Goal: Information Seeking & Learning: Learn about a topic

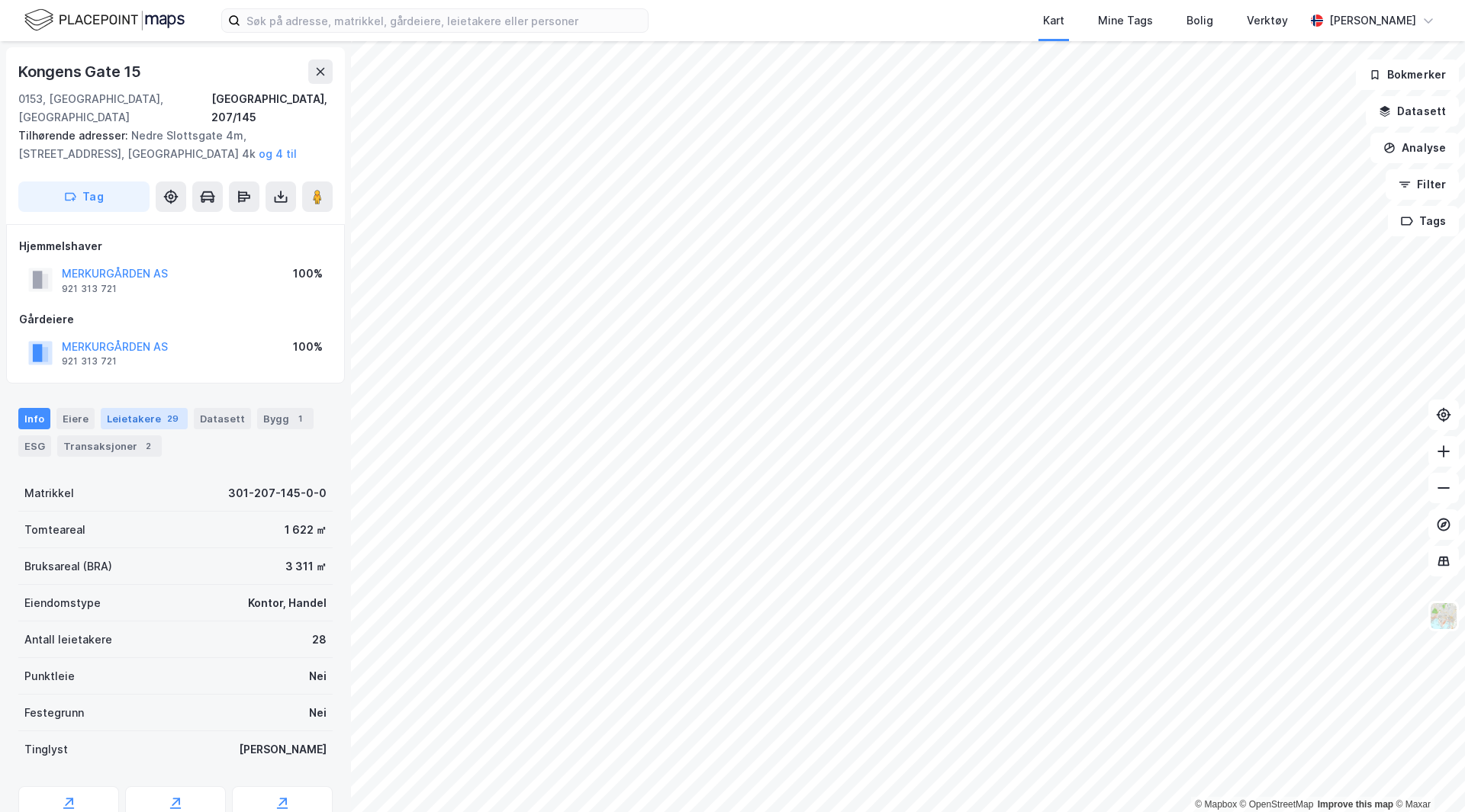
click at [132, 408] on div "Leietakere 29" at bounding box center [144, 419] width 87 height 22
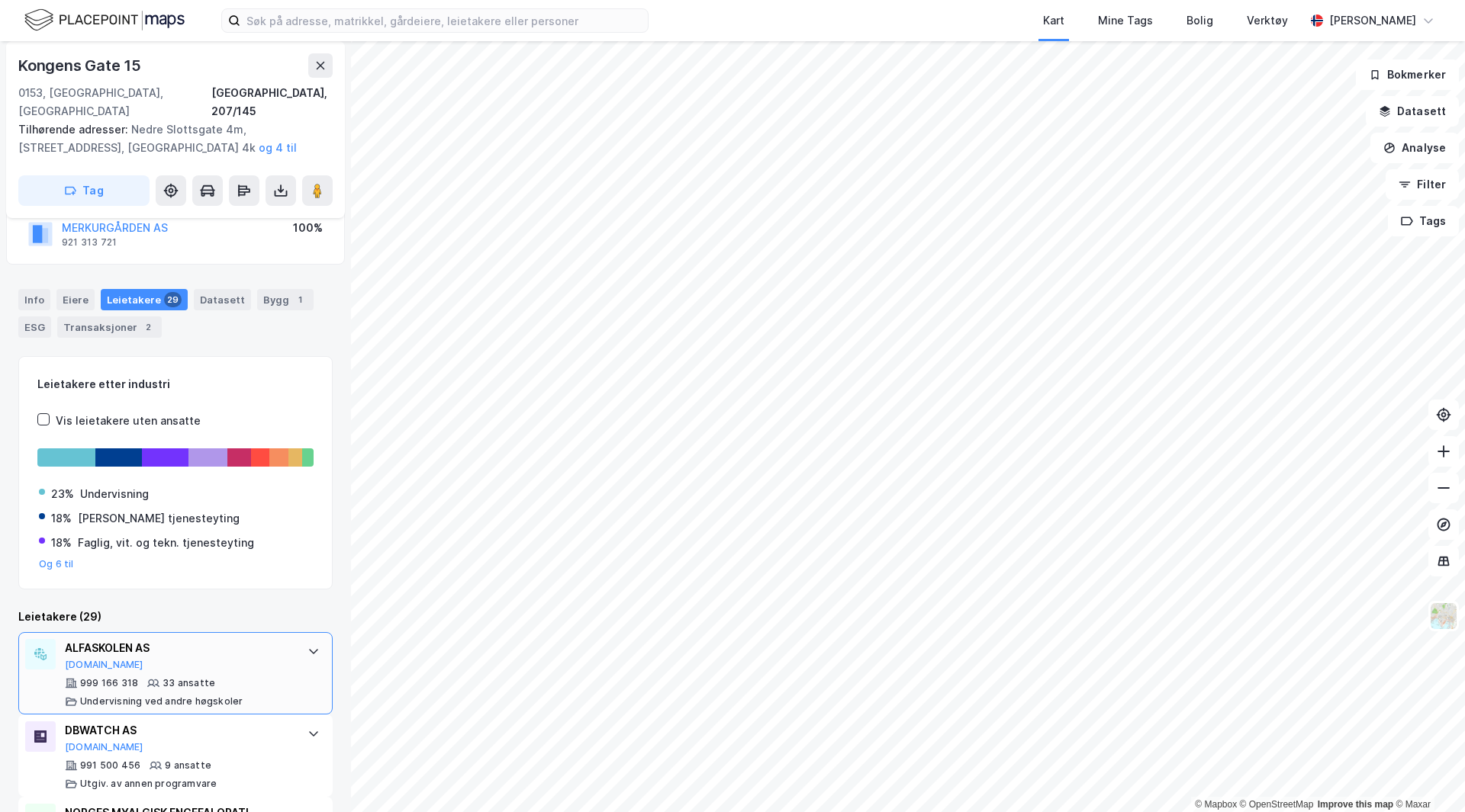
scroll to position [120, 0]
click at [305, 643] on div at bounding box center [313, 650] width 25 height 25
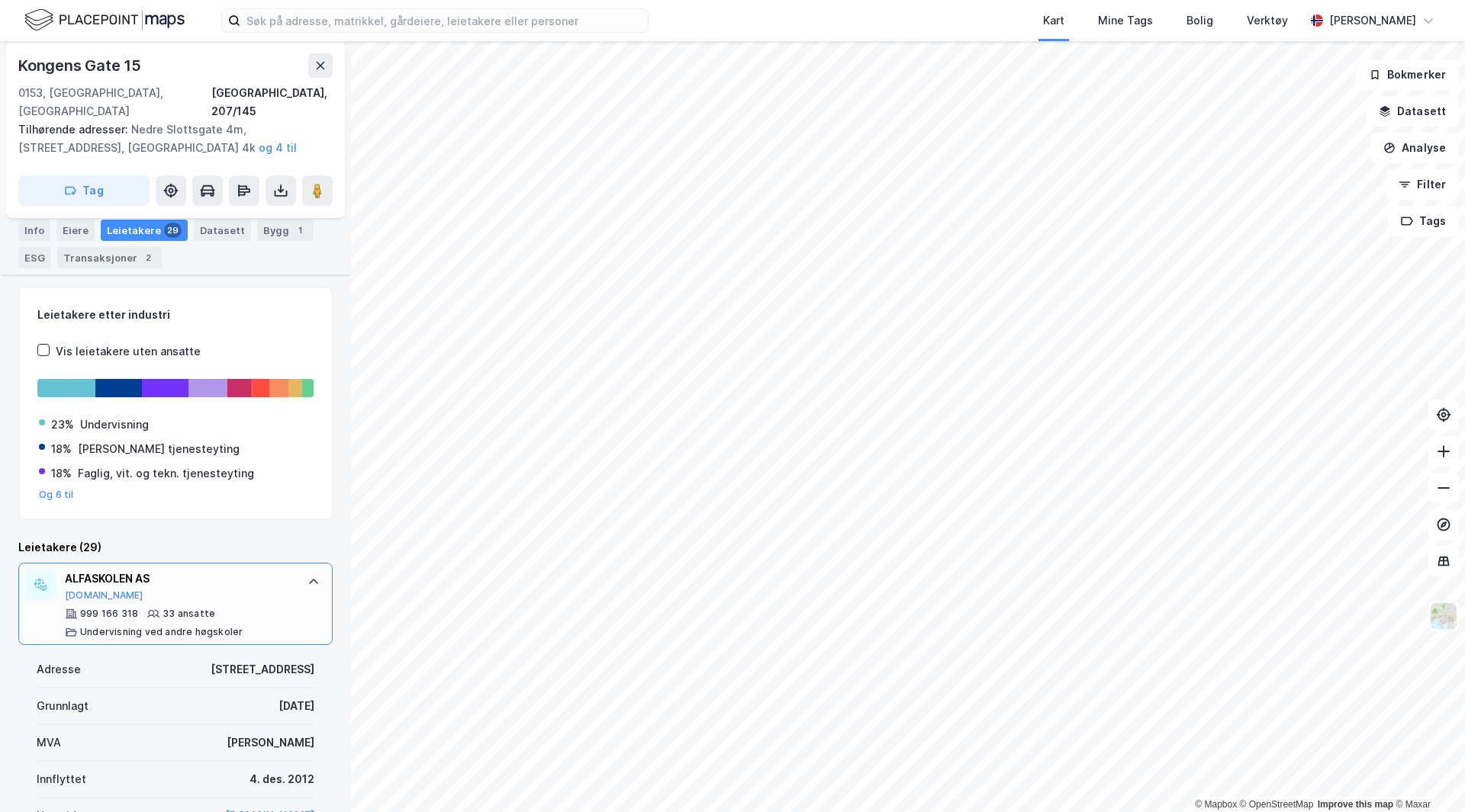
scroll to position [181, 0]
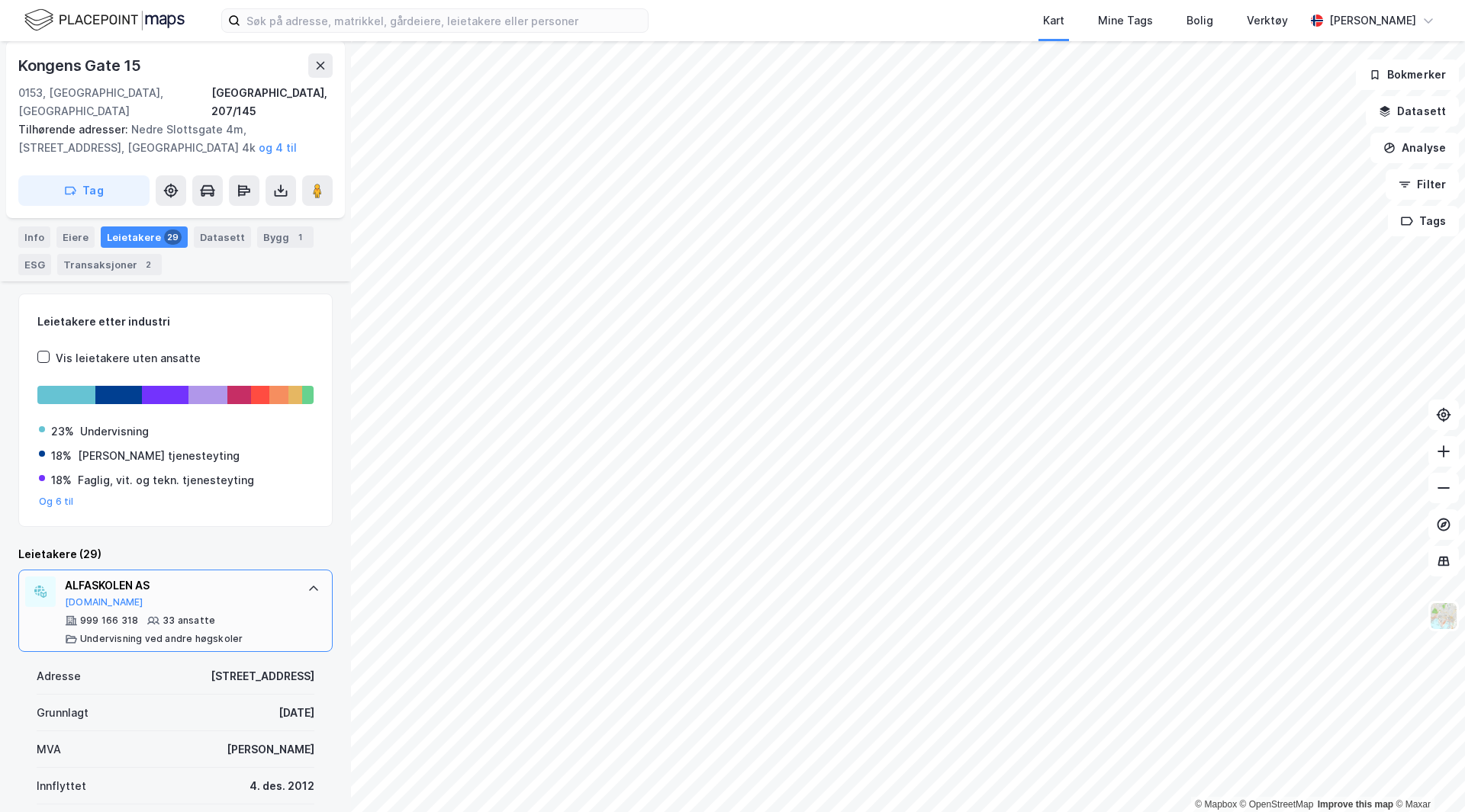
click at [310, 580] on div at bounding box center [313, 588] width 25 height 25
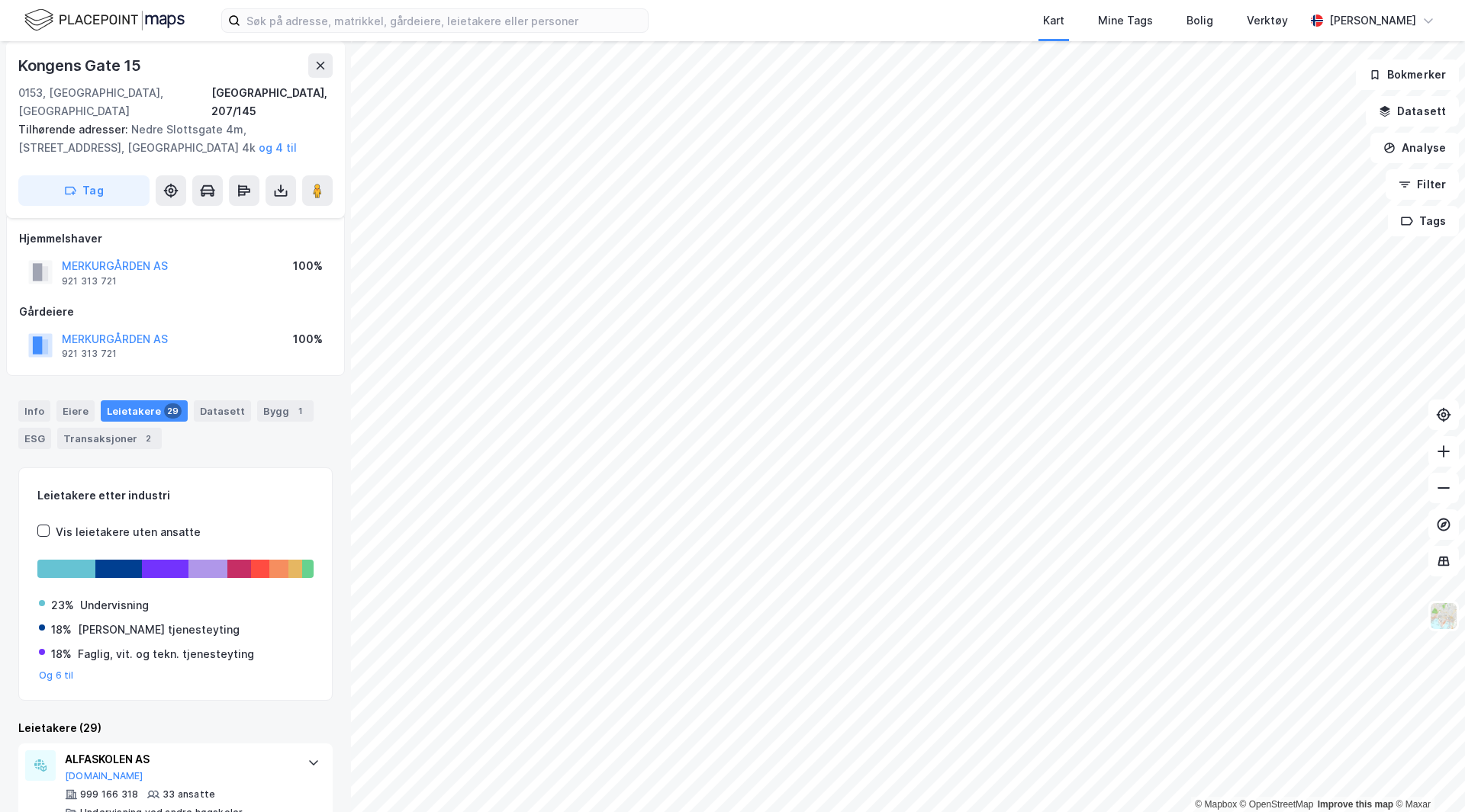
scroll to position [0, 0]
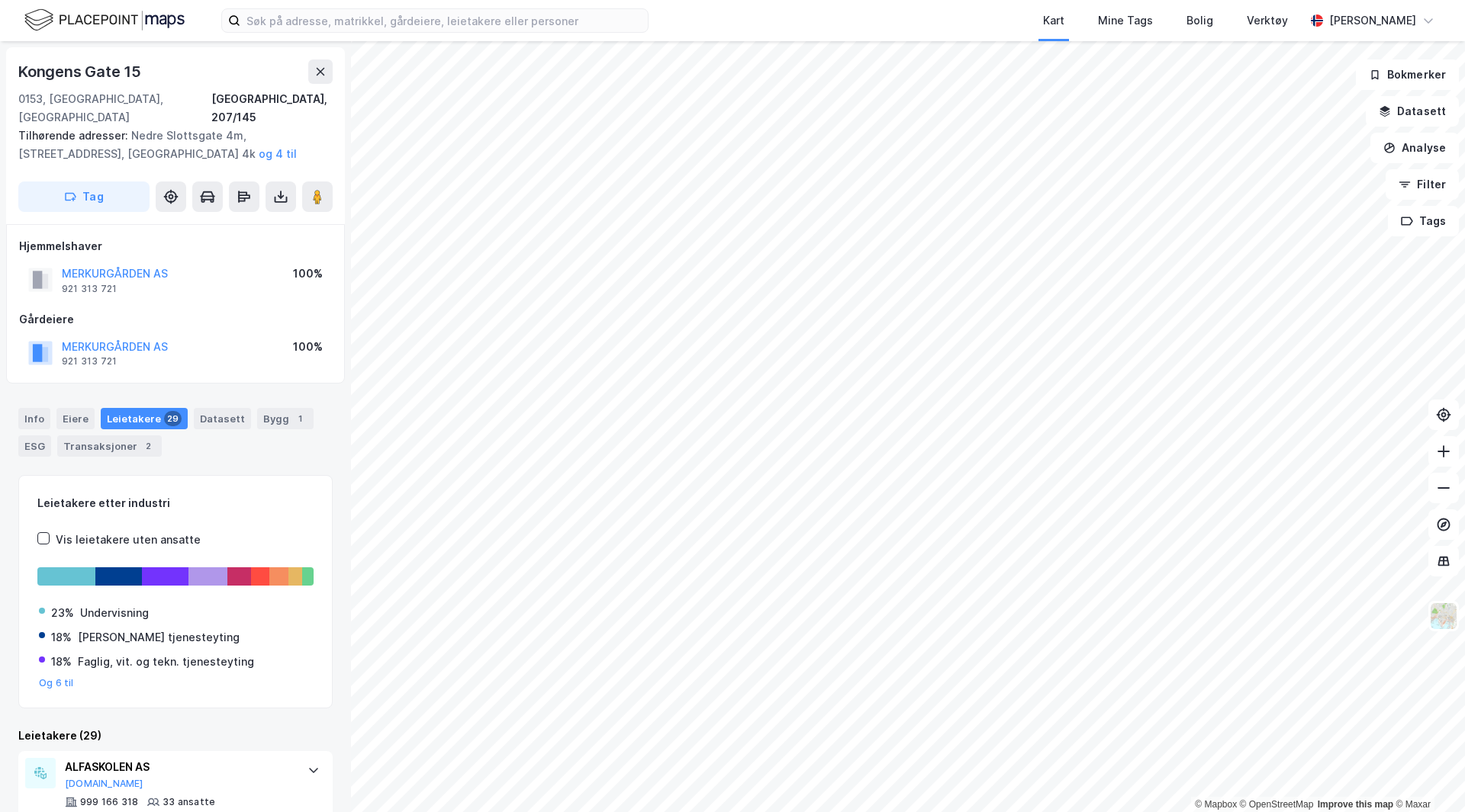
click at [166, 684] on div "Leietakere [PERSON_NAME] industri Vis leietakere uten ansatte 23% Undervisning …" at bounding box center [176, 591] width 314 height 233
click at [74, 531] on div "Vis leietakere uten ansatte" at bounding box center [129, 539] width 145 height 19
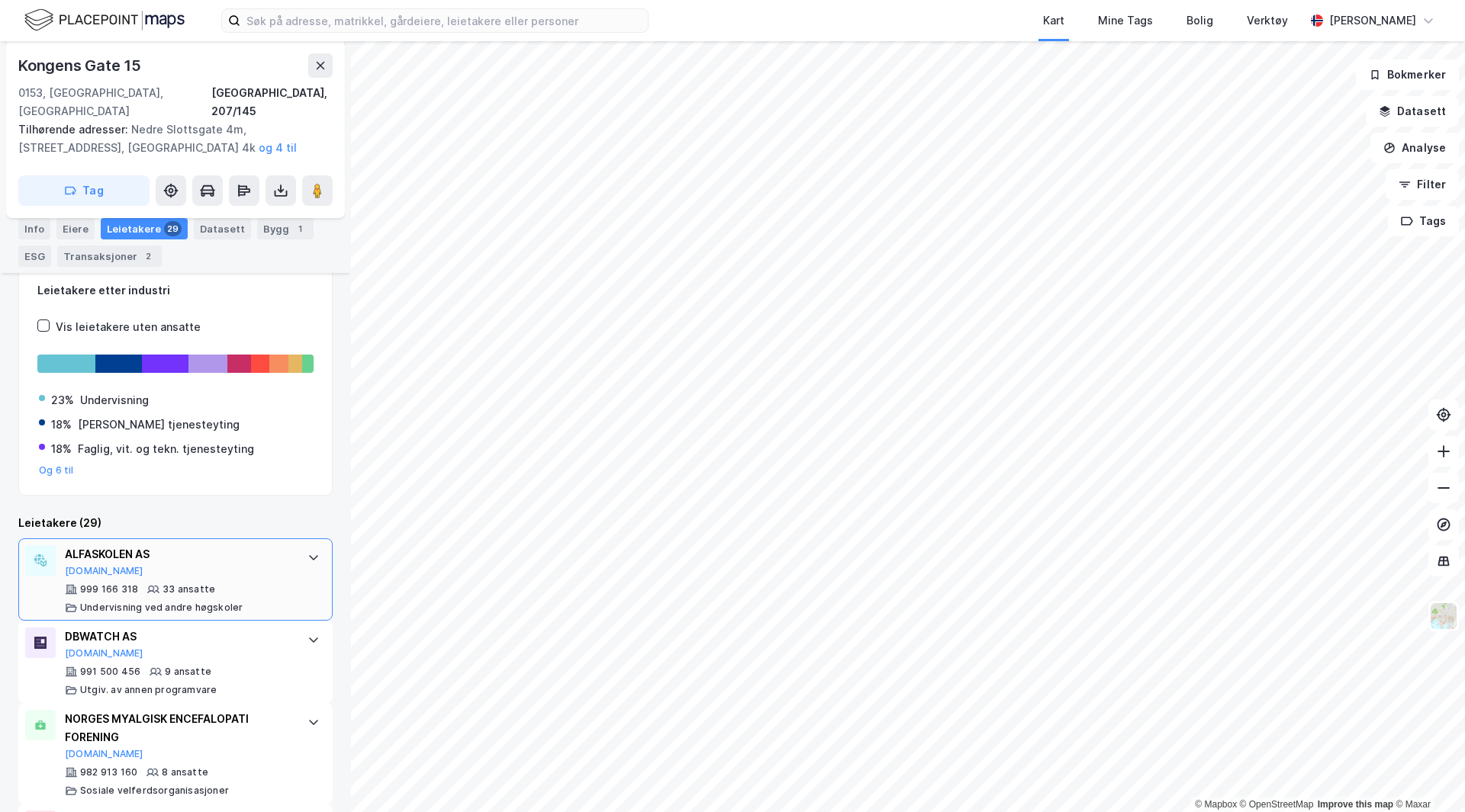
scroll to position [214, 0]
click at [1379, 110] on button "Datasett" at bounding box center [1412, 111] width 93 height 30
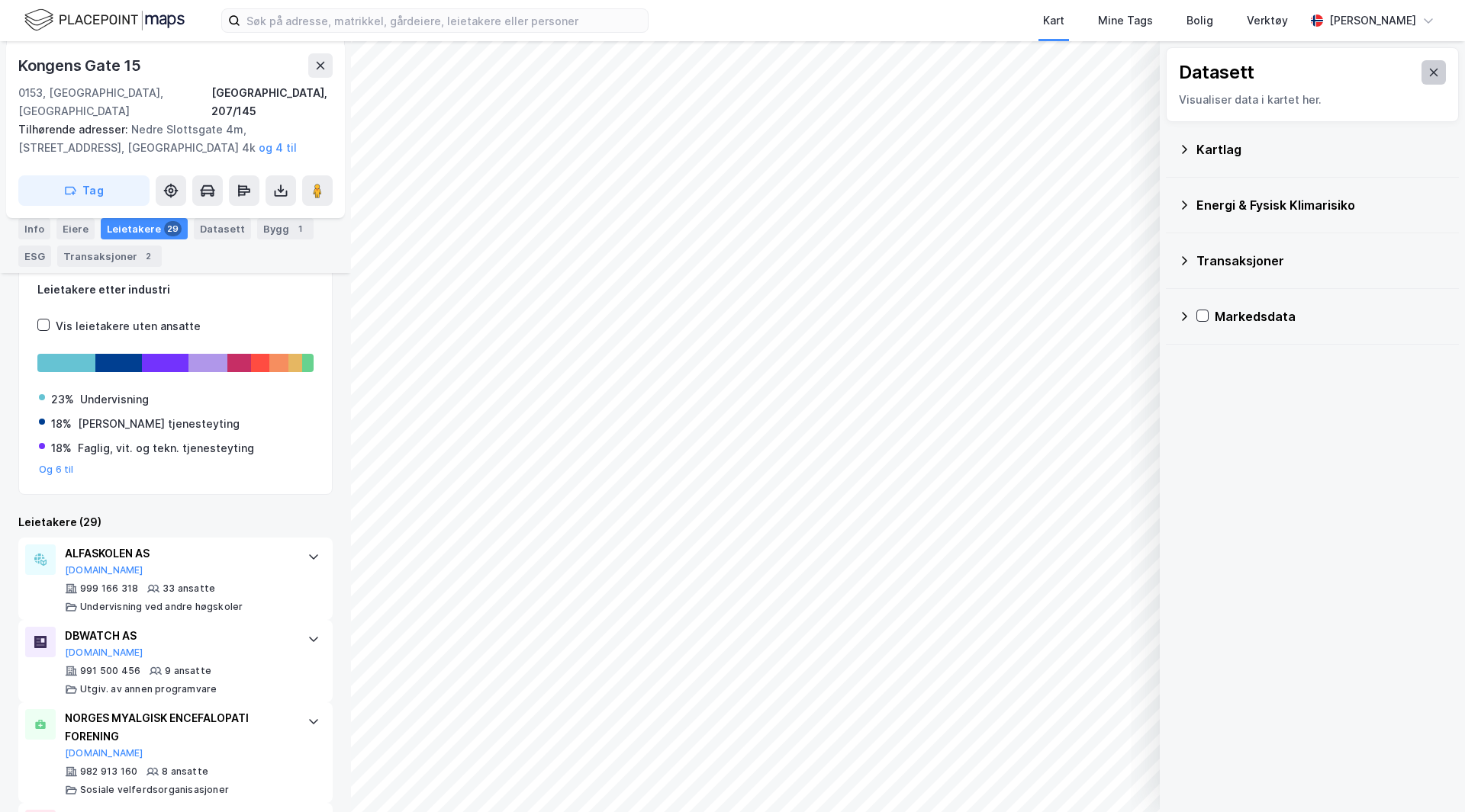
click at [1379, 67] on icon at bounding box center [1434, 73] width 12 height 12
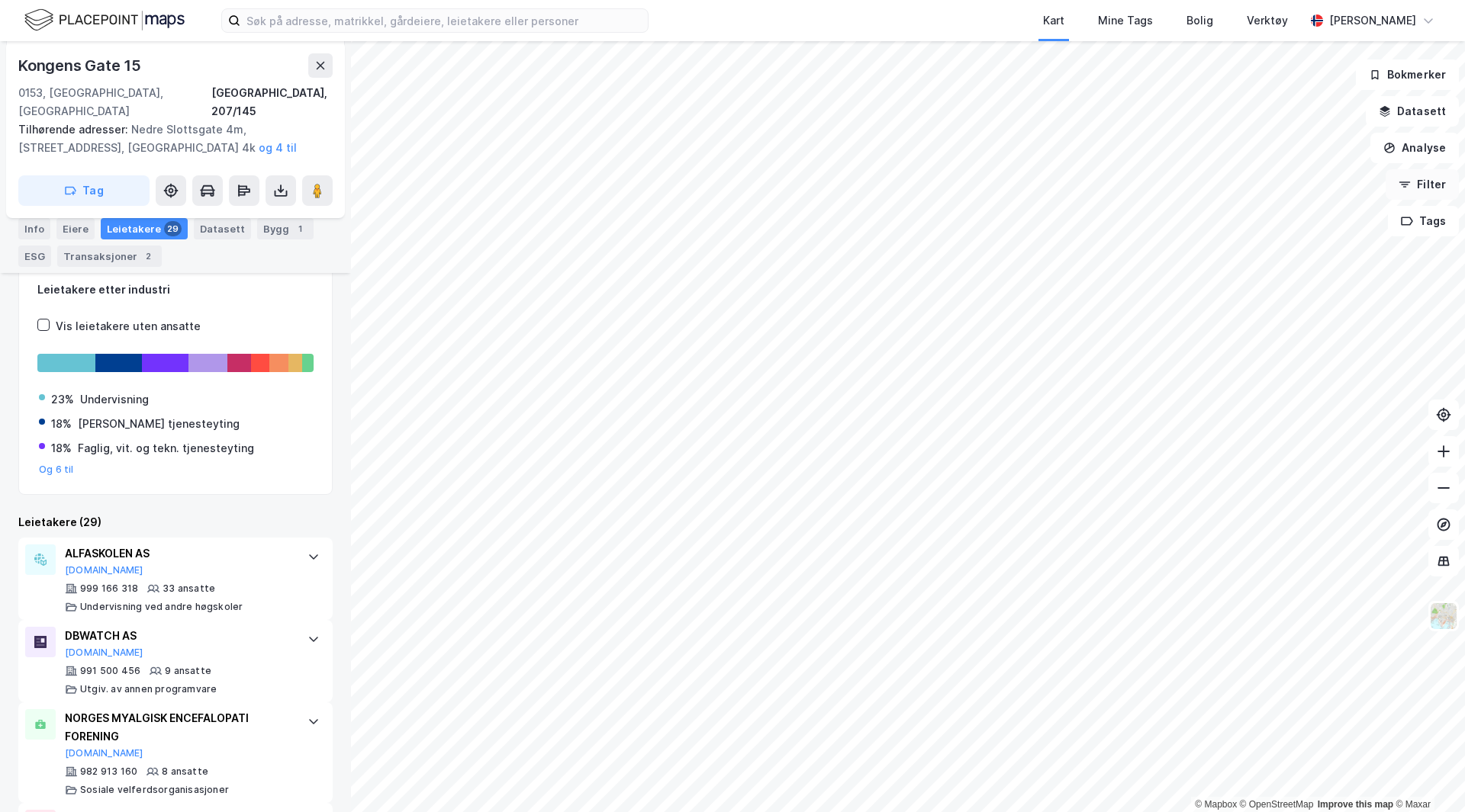
click at [1379, 179] on button "Filter" at bounding box center [1422, 184] width 74 height 30
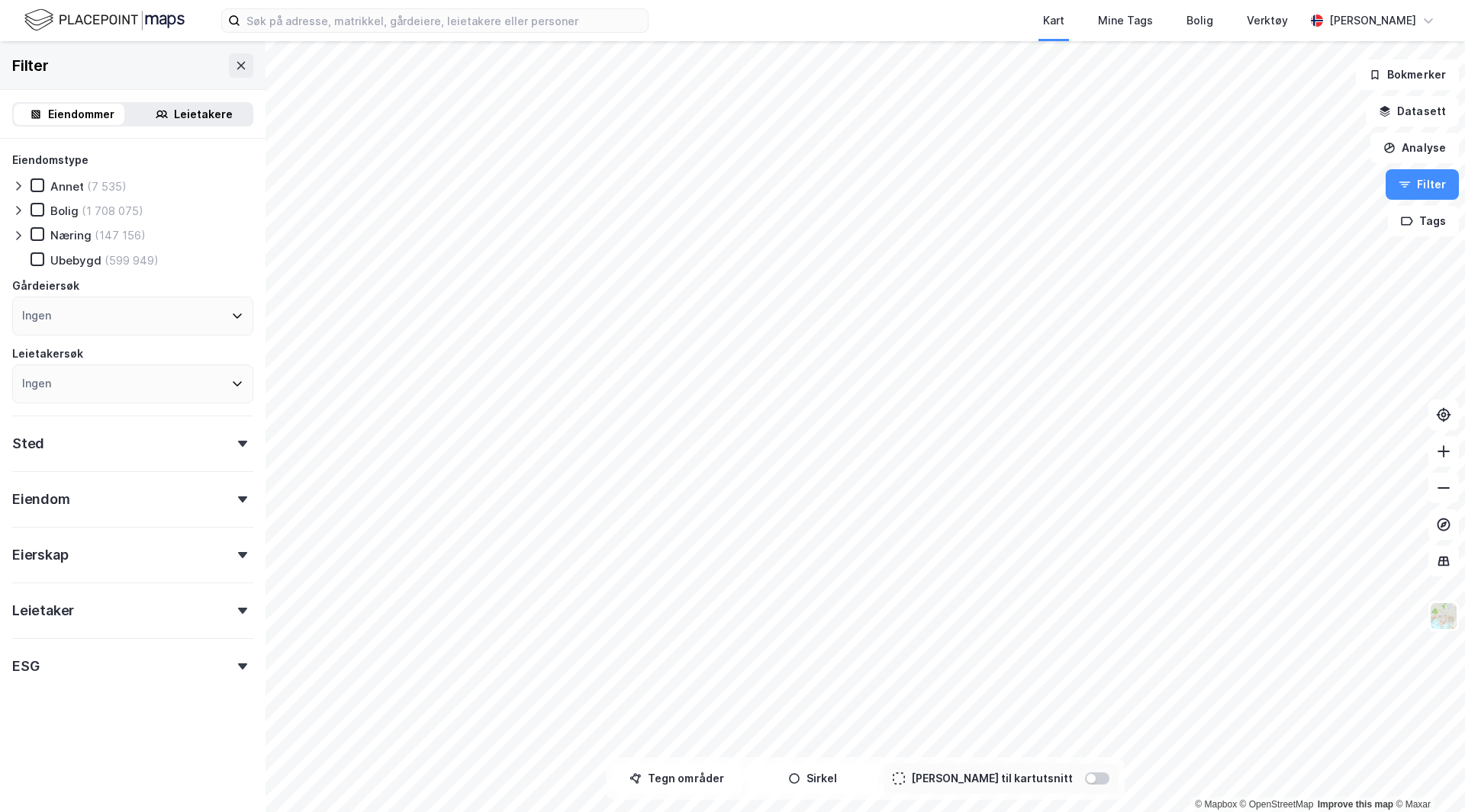
click at [158, 110] on icon at bounding box center [162, 114] width 12 height 12
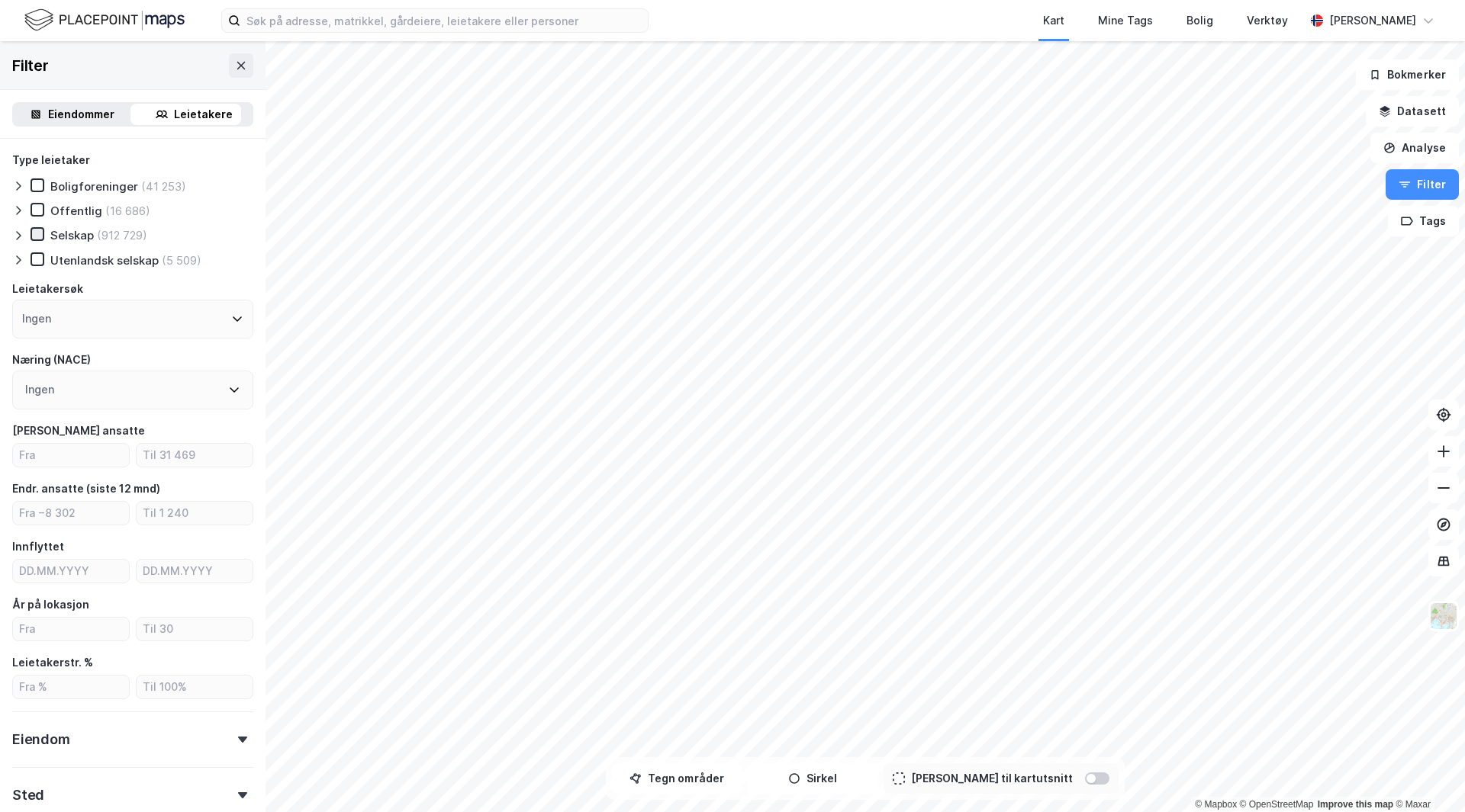
click at [40, 232] on icon at bounding box center [37, 233] width 9 height 5
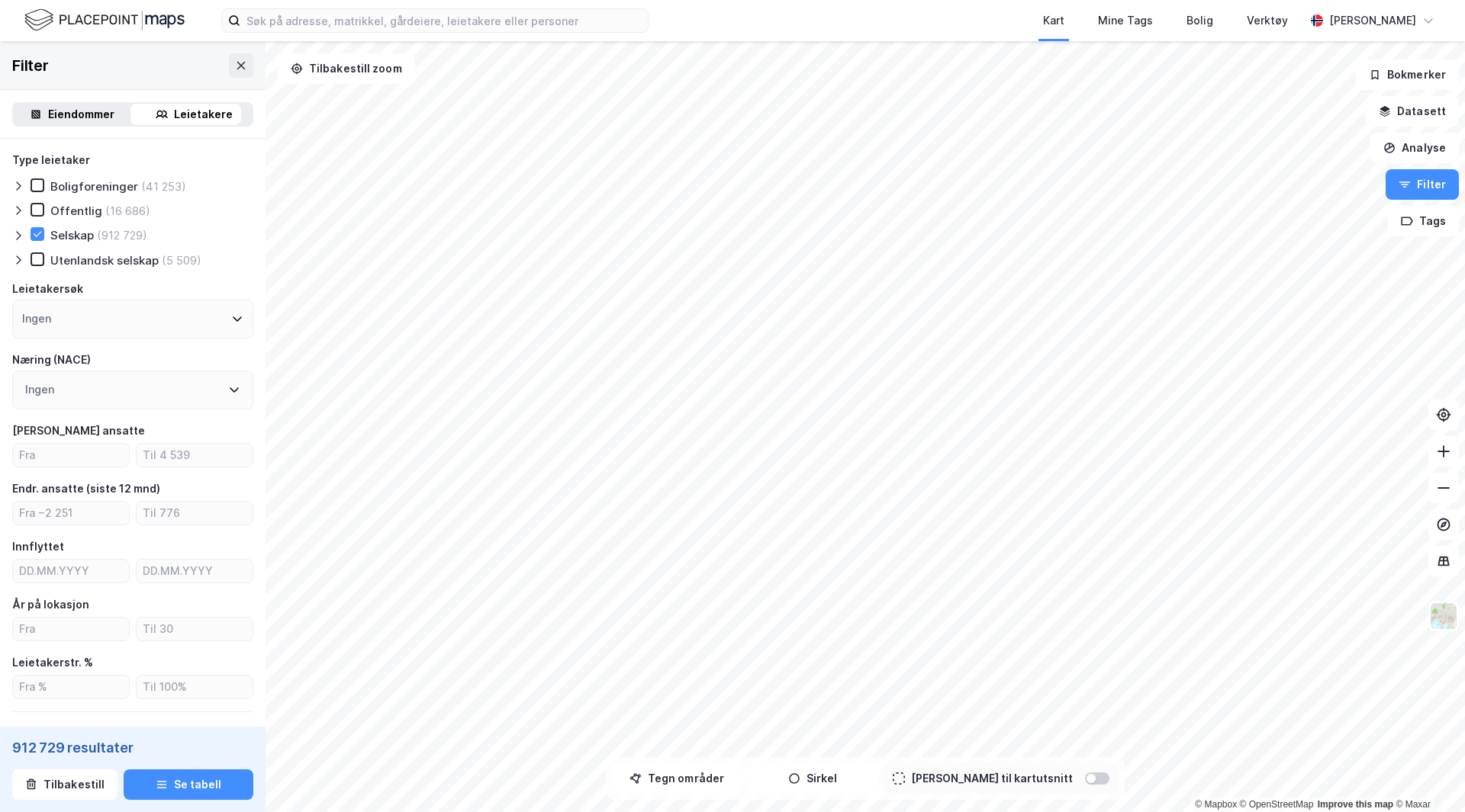
click at [190, 325] on div "Ingen" at bounding box center [132, 320] width 241 height 39
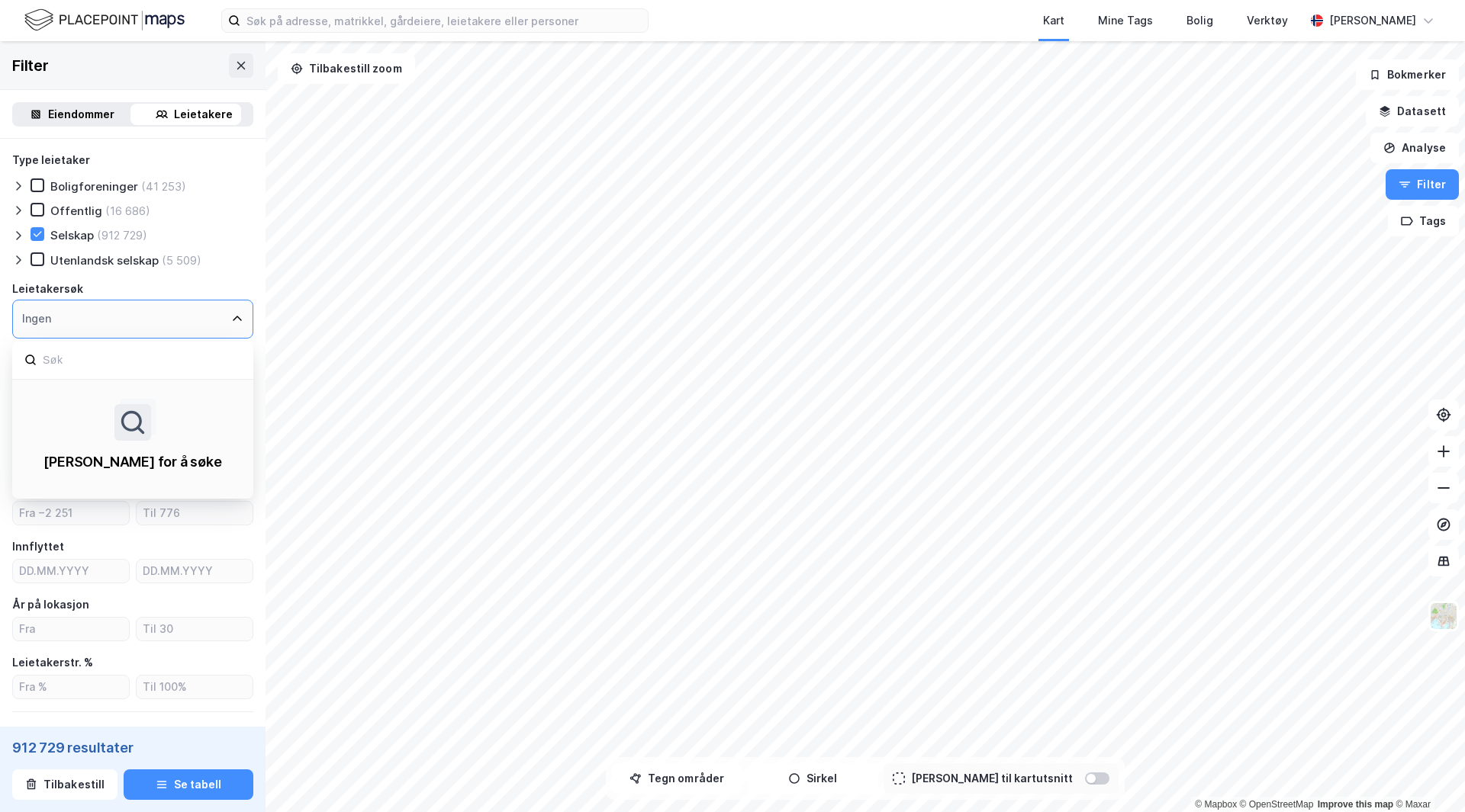
click at [194, 309] on div "Ingen" at bounding box center [132, 320] width 241 height 39
click at [170, 783] on button "Se tabell" at bounding box center [188, 784] width 130 height 30
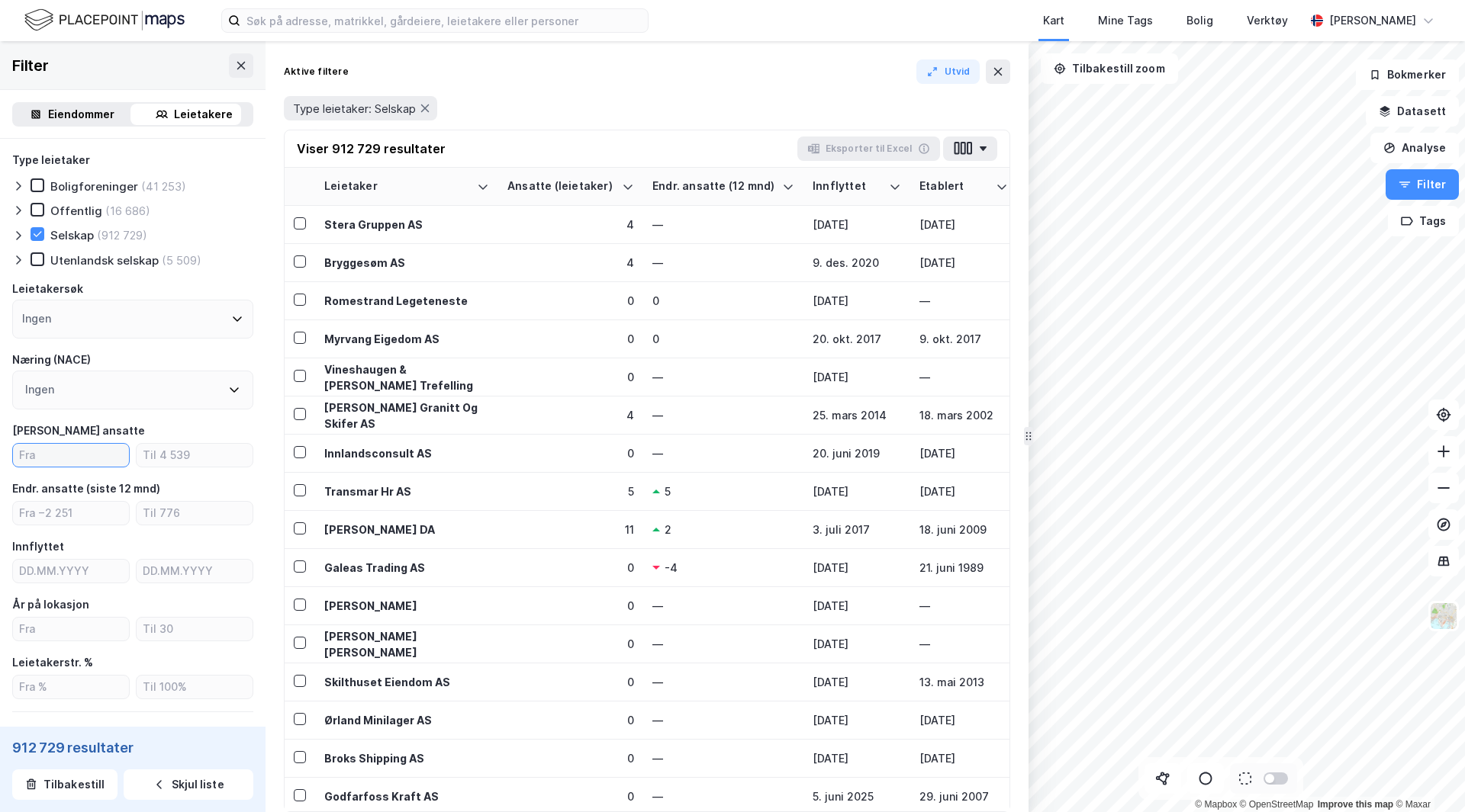
click at [91, 454] on input "number" at bounding box center [71, 454] width 116 height 23
type input "100"
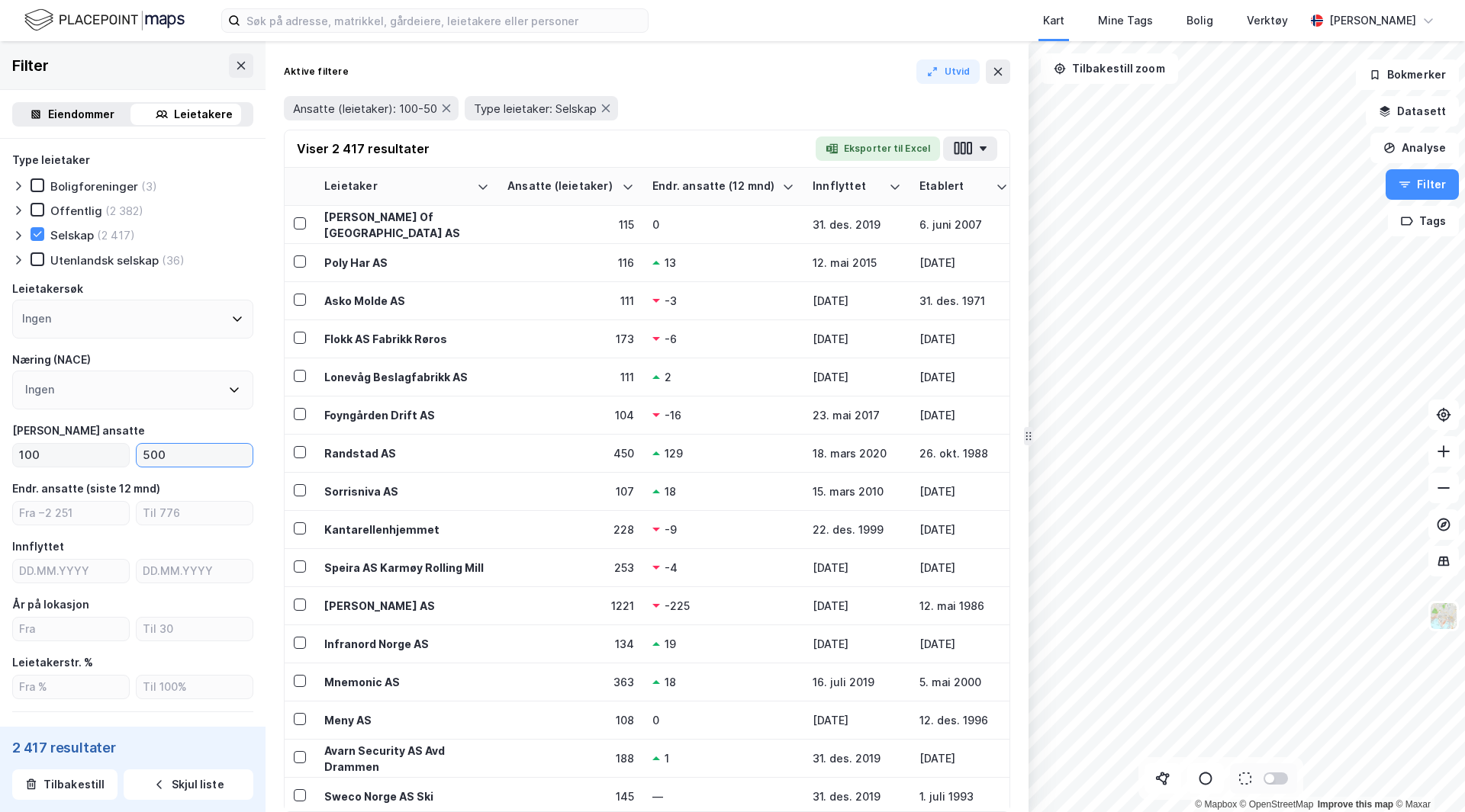
type input "500"
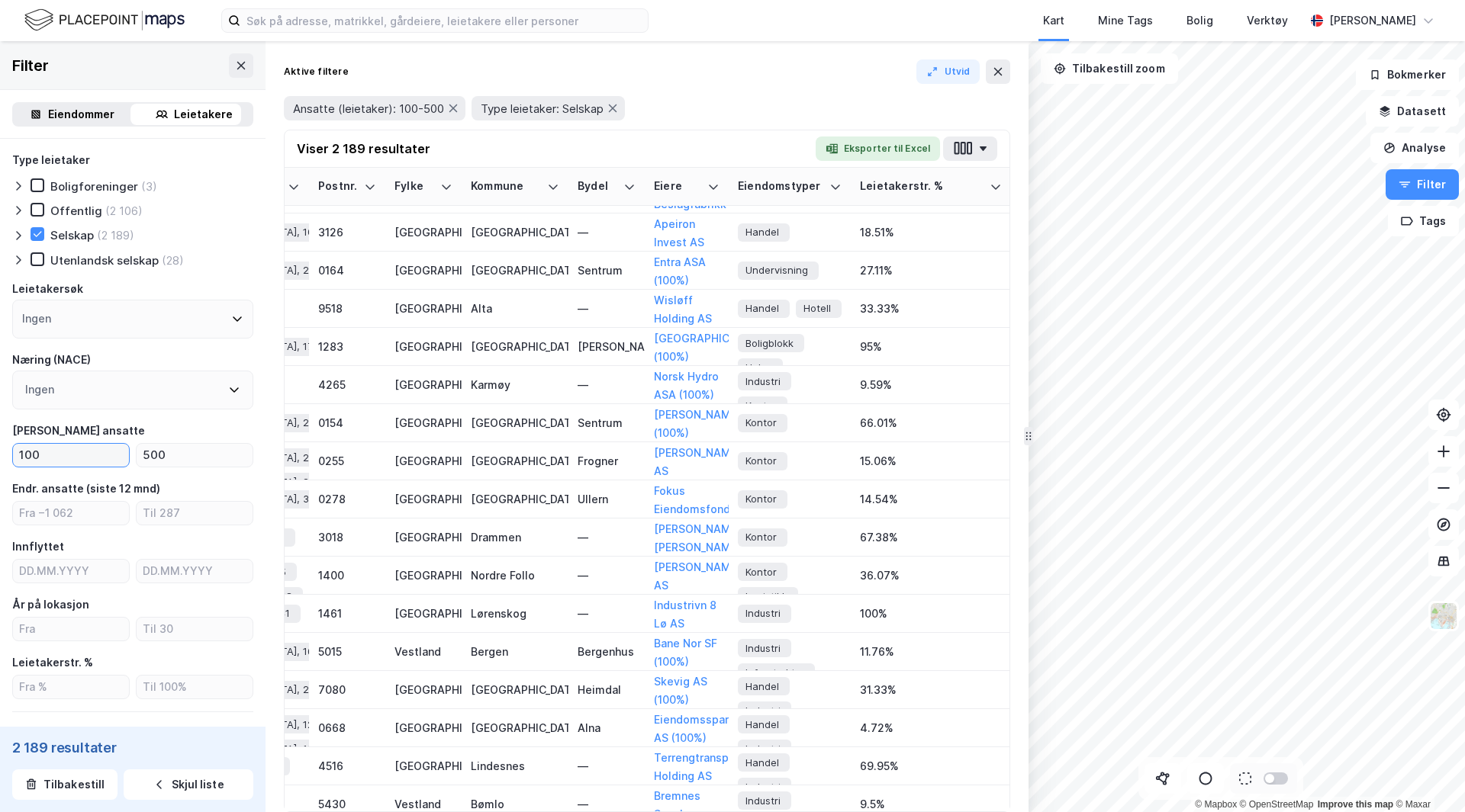
scroll to position [183, 2590]
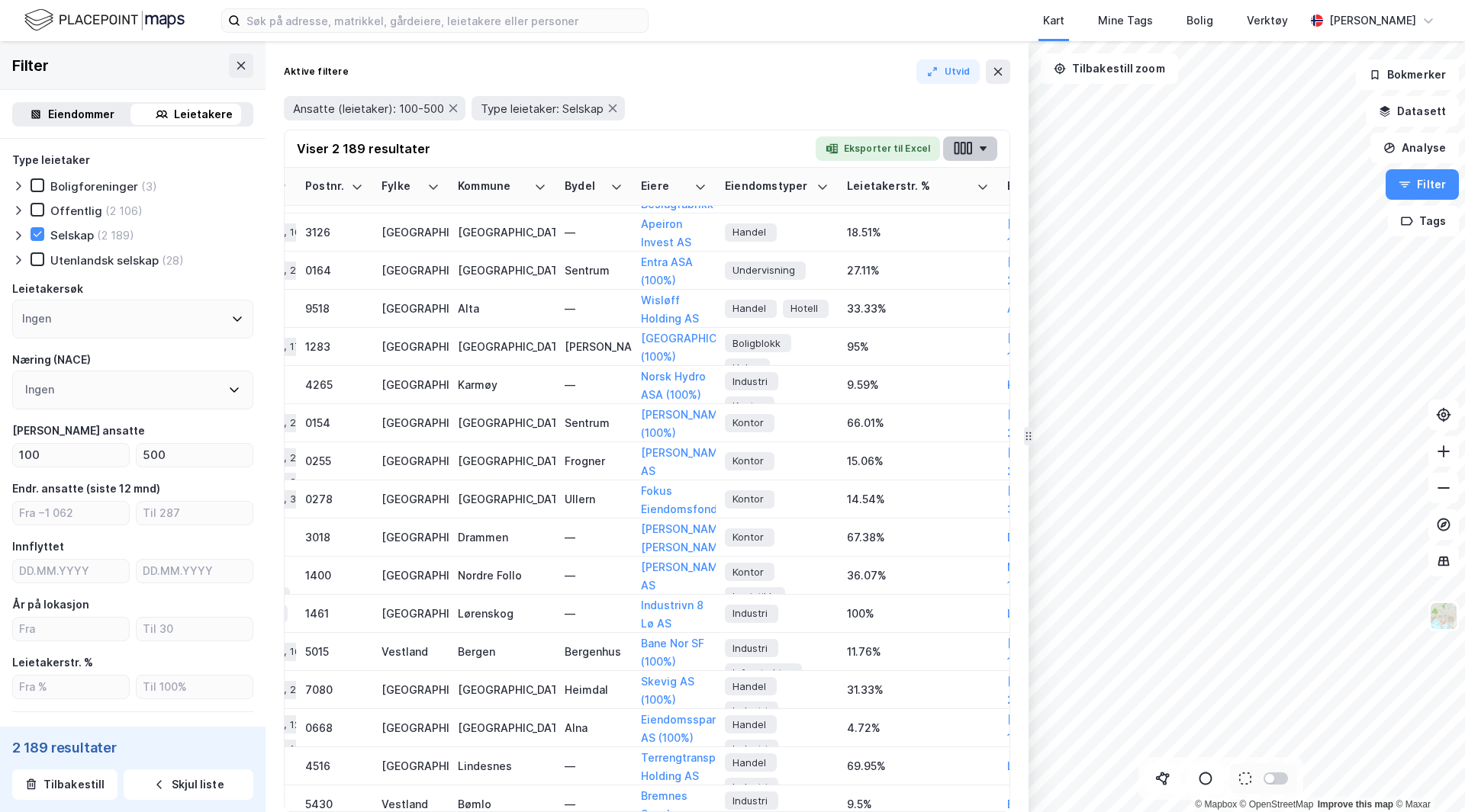
click at [989, 147] on button "button" at bounding box center [969, 148] width 54 height 25
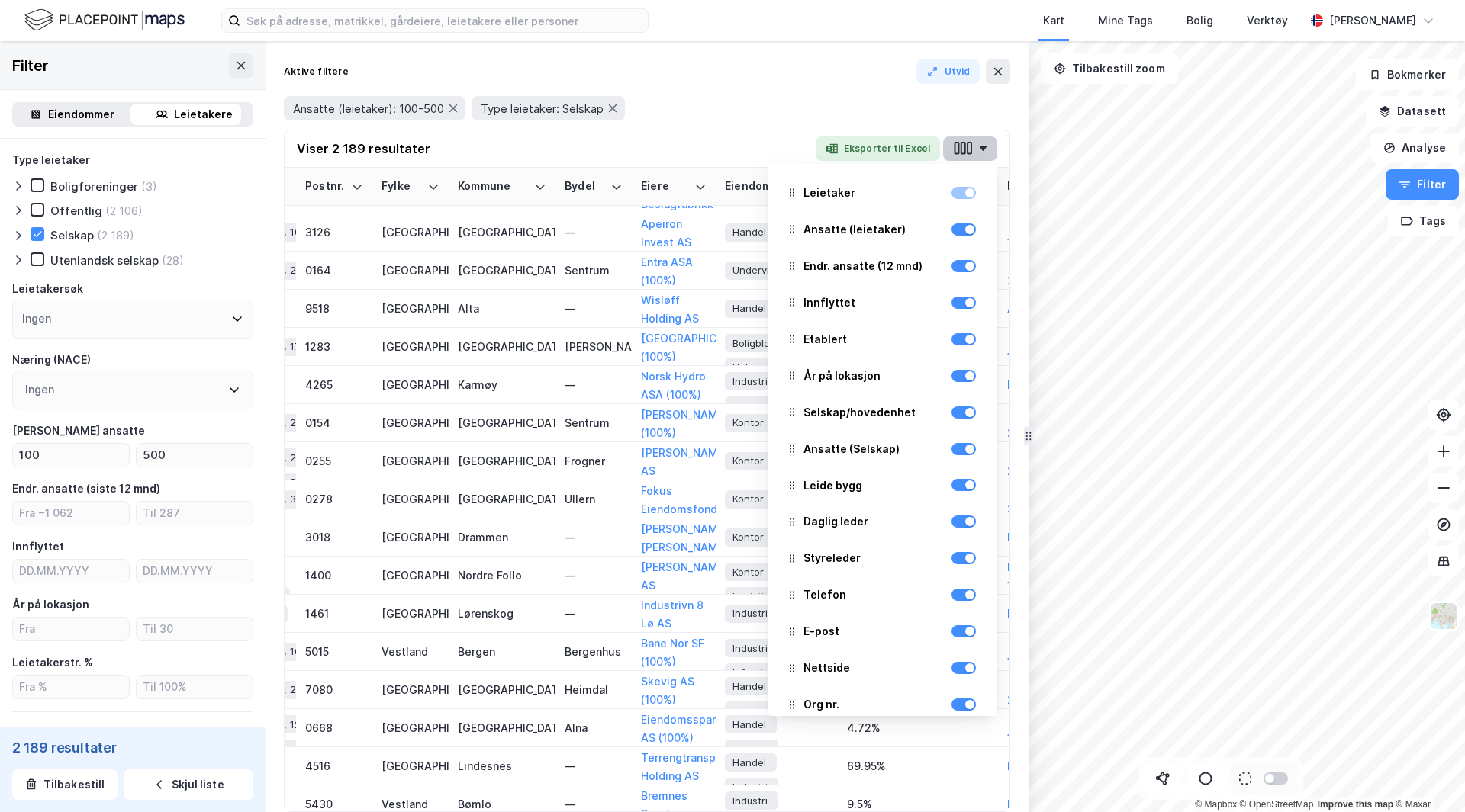
click at [982, 147] on icon "button" at bounding box center [982, 148] width 7 height 5
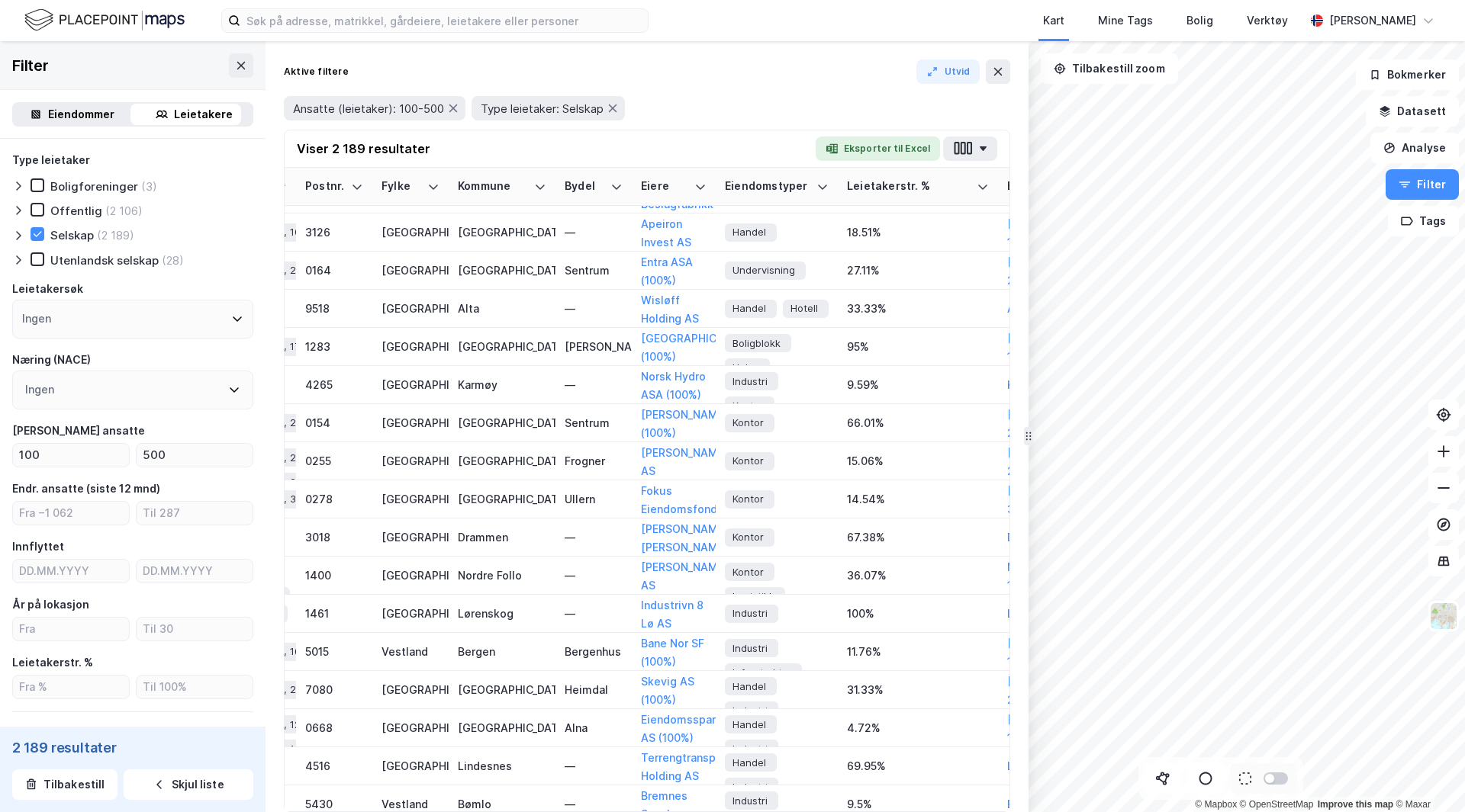
click at [816, 91] on div "Ansatte (leietaker): 100-500 Type leietaker: Selskap" at bounding box center [647, 109] width 726 height 43
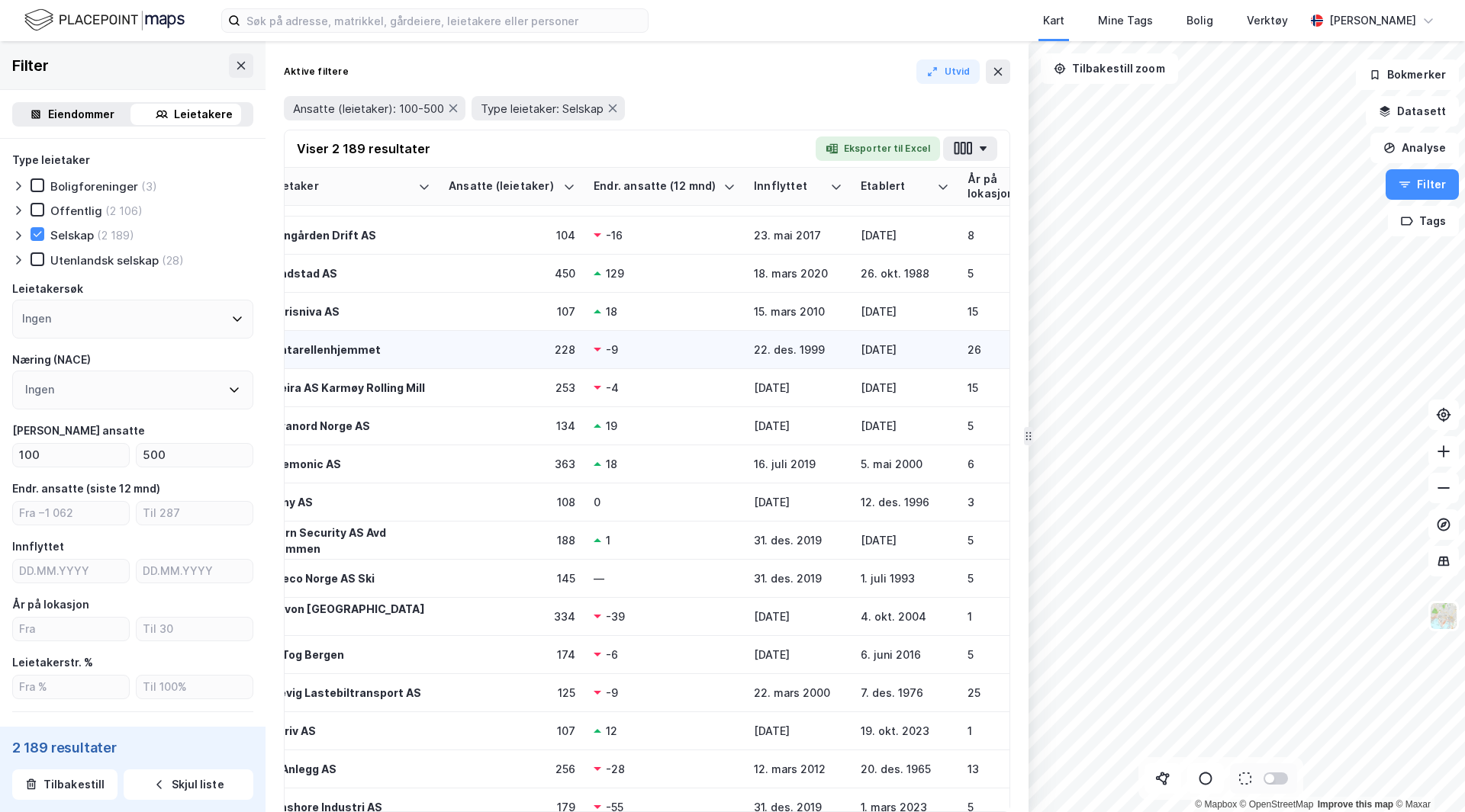
scroll to position [179, 0]
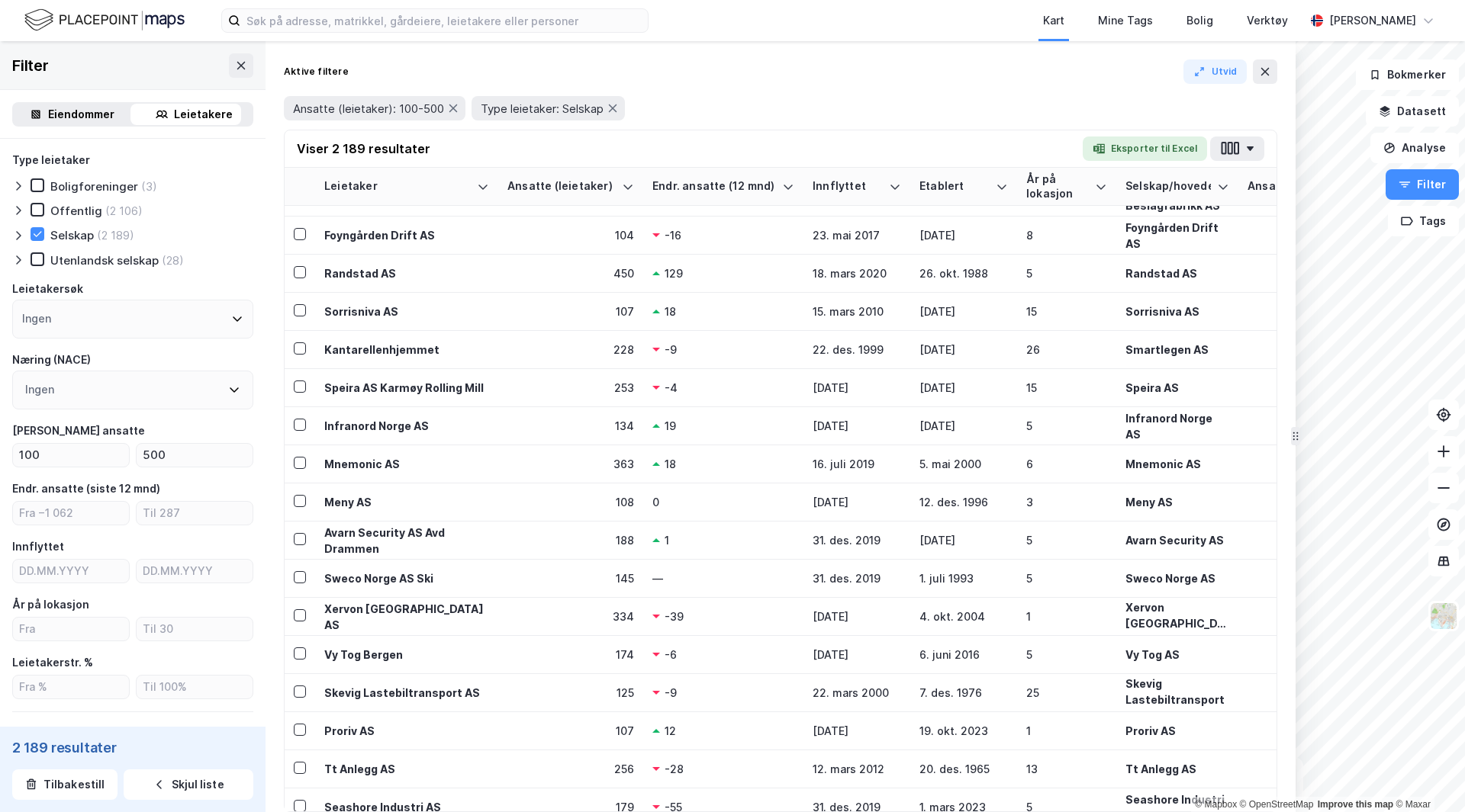
drag, startPoint x: 1023, startPoint y: 270, endPoint x: 1290, endPoint y: 326, distance: 272.8
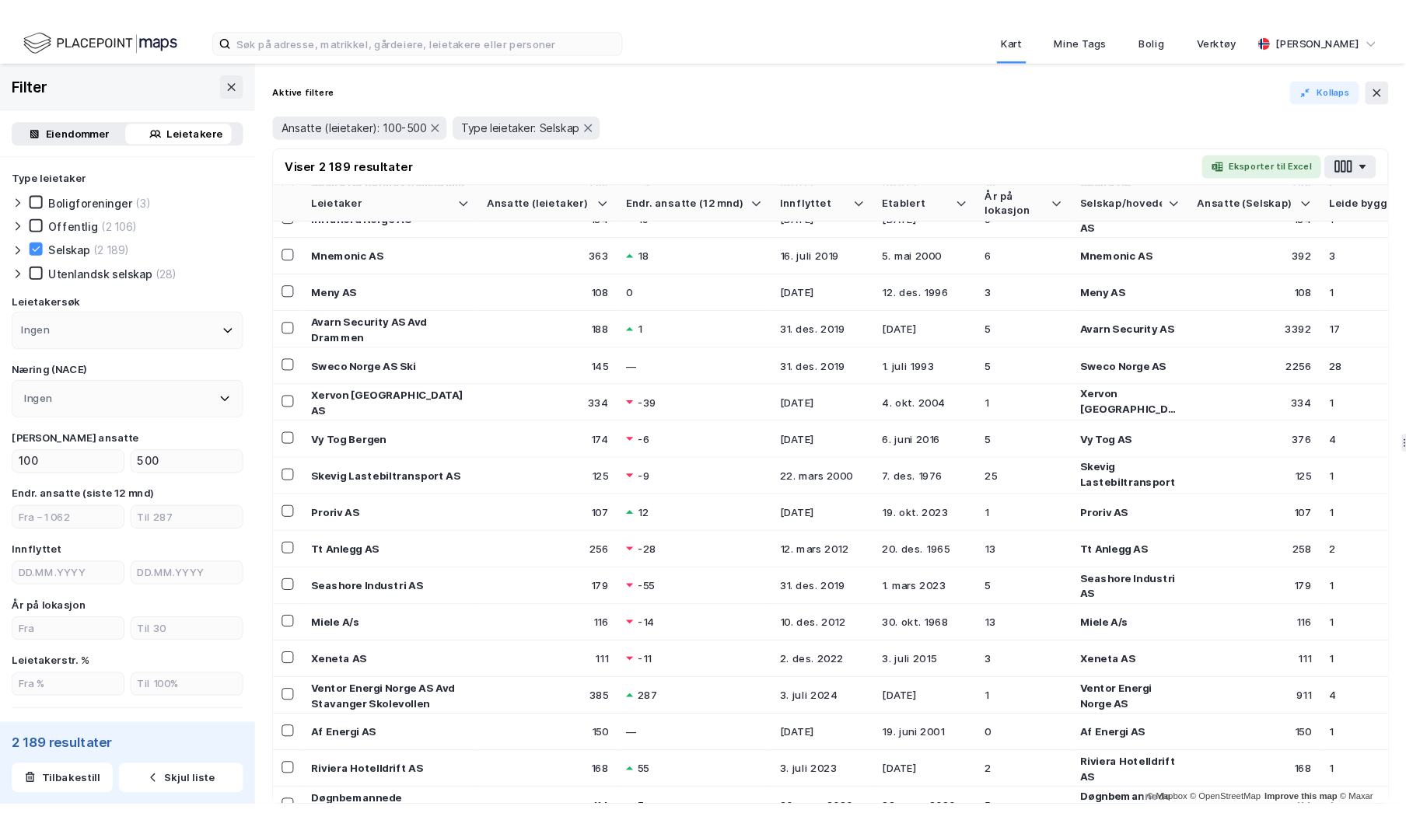
scroll to position [411, 0]
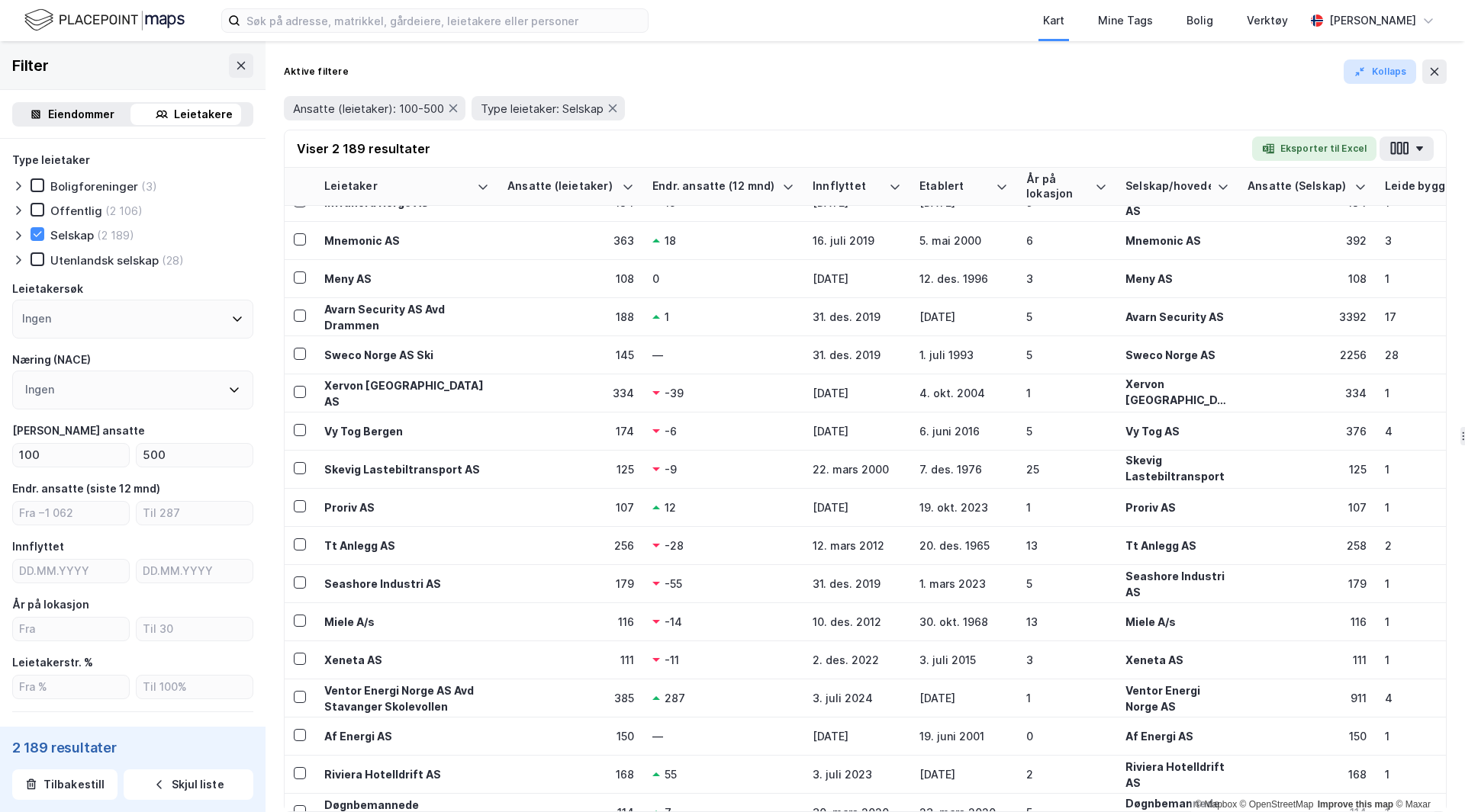
click at [1379, 75] on button "Kollaps" at bounding box center [1380, 72] width 73 height 25
click at [1379, 68] on button "Kollaps" at bounding box center [1380, 72] width 73 height 25
